Goal: Task Accomplishment & Management: Manage account settings

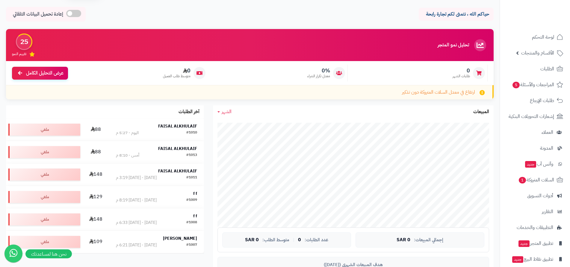
scroll to position [30, 0]
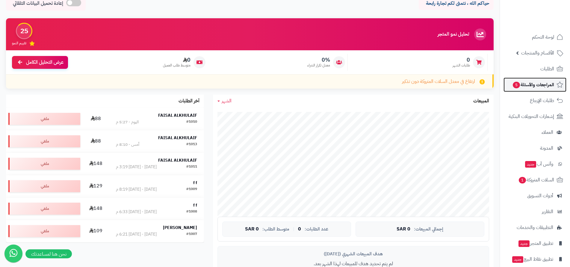
click at [530, 84] on span "المراجعات والأسئلة 5" at bounding box center [533, 85] width 42 height 8
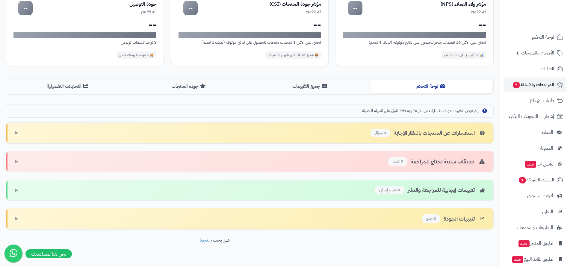
scroll to position [83, 0]
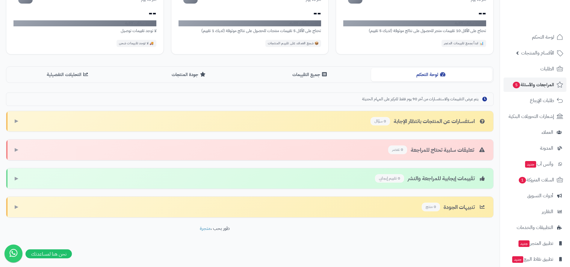
click at [466, 180] on div "تقييمات إيجابية للمراجعة والنشر 0 تقييم إيجابي" at bounding box center [430, 178] width 111 height 9
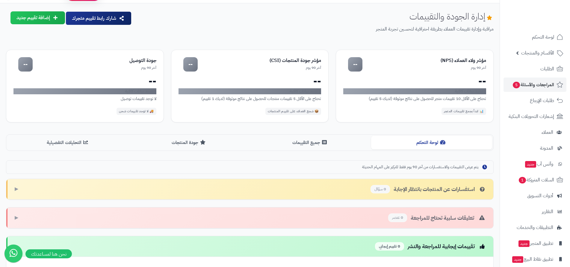
scroll to position [0, 0]
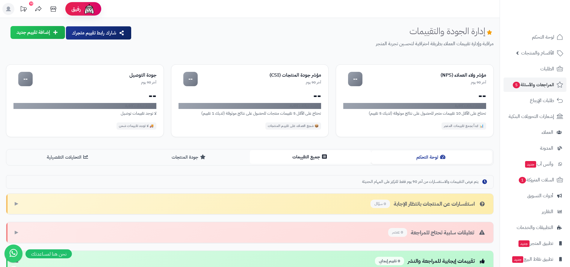
click at [311, 158] on button "جميع التقييمات" at bounding box center [310, 156] width 121 height 13
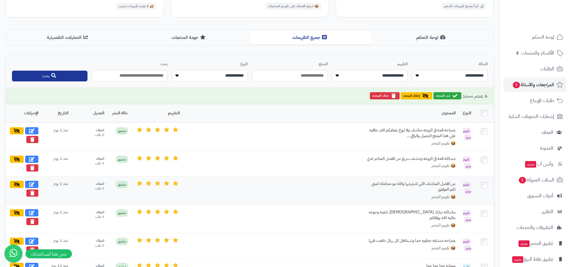
scroll to position [119, 0]
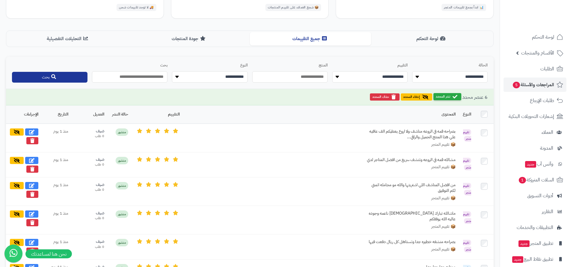
click at [447, 97] on button "نشر المحدد" at bounding box center [447, 96] width 28 height 7
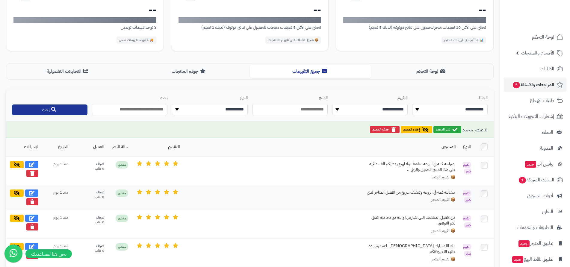
scroll to position [59, 0]
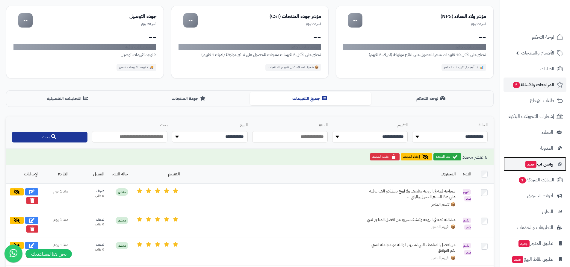
click at [535, 165] on span "وآتس آب جديد" at bounding box center [539, 164] width 28 height 8
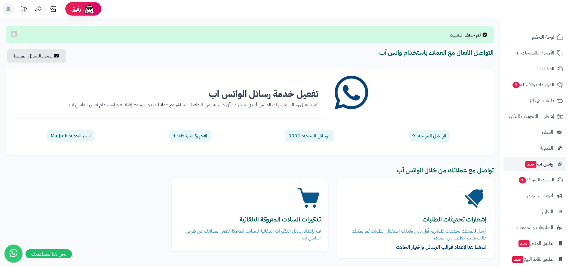
click at [193, 137] on div "الاجهزة المرتبطة: 1" at bounding box center [190, 136] width 42 height 12
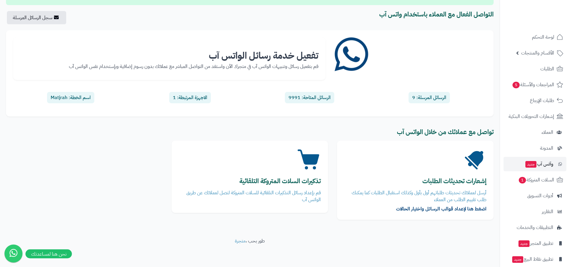
scroll to position [39, 0]
click at [535, 181] on span "السلات المتروكة 1" at bounding box center [536, 180] width 36 height 8
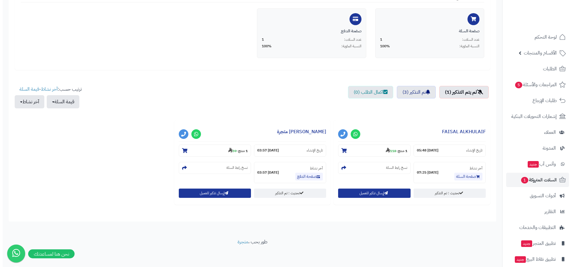
scroll to position [135, 0]
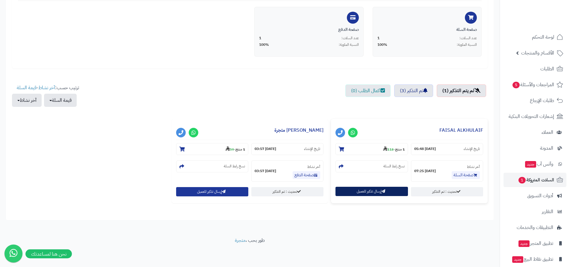
click at [379, 191] on button "إرسال تذكير للعميل" at bounding box center [371, 191] width 72 height 9
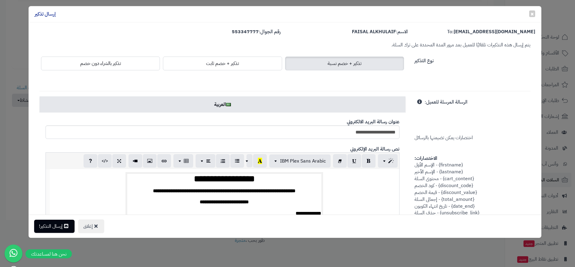
scroll to position [0, 0]
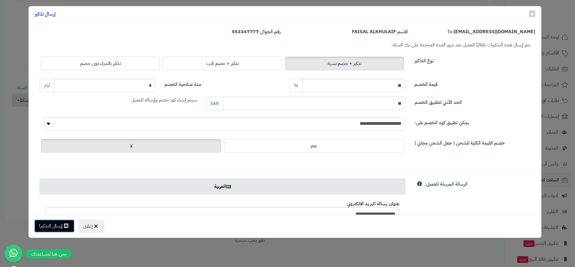
click at [61, 227] on button "إرسال التذكير!" at bounding box center [54, 225] width 40 height 13
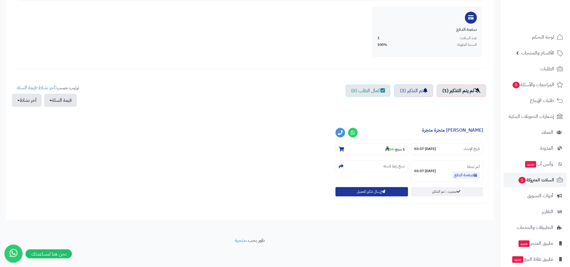
scroll to position [135, 0]
click at [530, 180] on span "السلات المتروكة 1" at bounding box center [536, 180] width 36 height 8
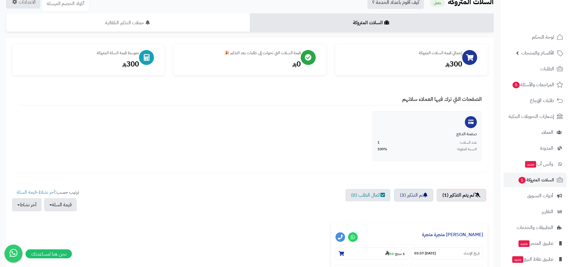
scroll to position [90, 0]
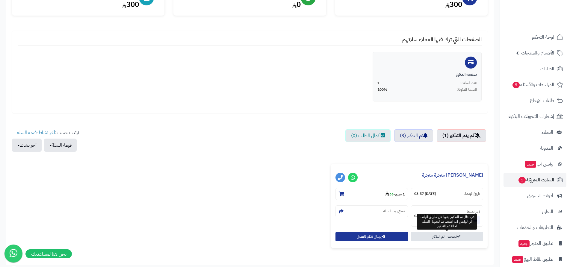
click at [441, 238] on link "تحديث : تم التذكير" at bounding box center [447, 236] width 72 height 9
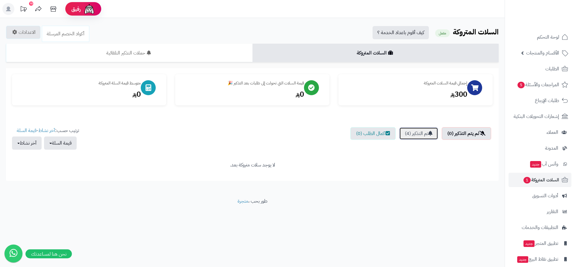
click at [414, 135] on link "تم التذكير (4)" at bounding box center [418, 133] width 39 height 13
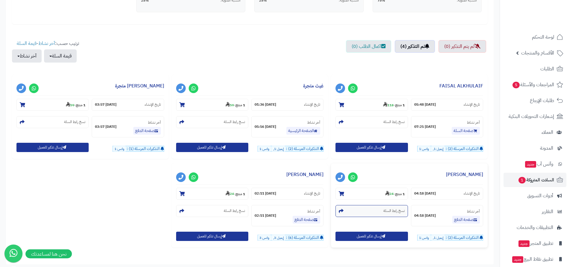
scroll to position [223, 0]
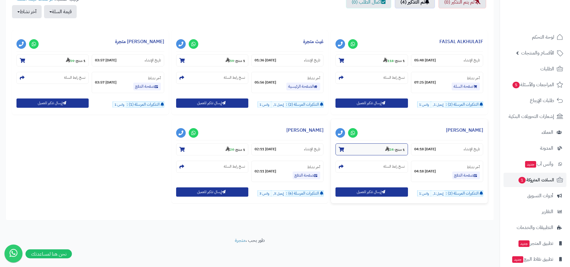
click at [340, 148] on icon at bounding box center [341, 149] width 5 height 5
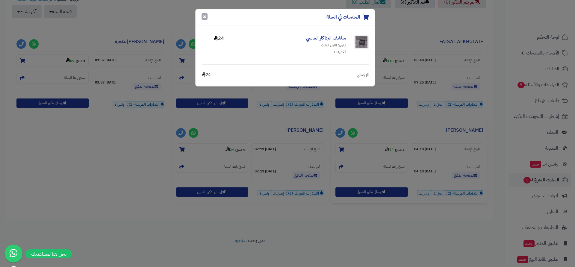
click at [203, 16] on button "×" at bounding box center [204, 16] width 6 height 7
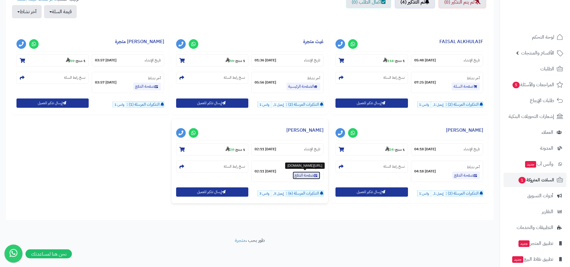
click at [312, 176] on link "صفحة الدفع" at bounding box center [306, 176] width 28 height 8
